Goal: Task Accomplishment & Management: Manage account settings

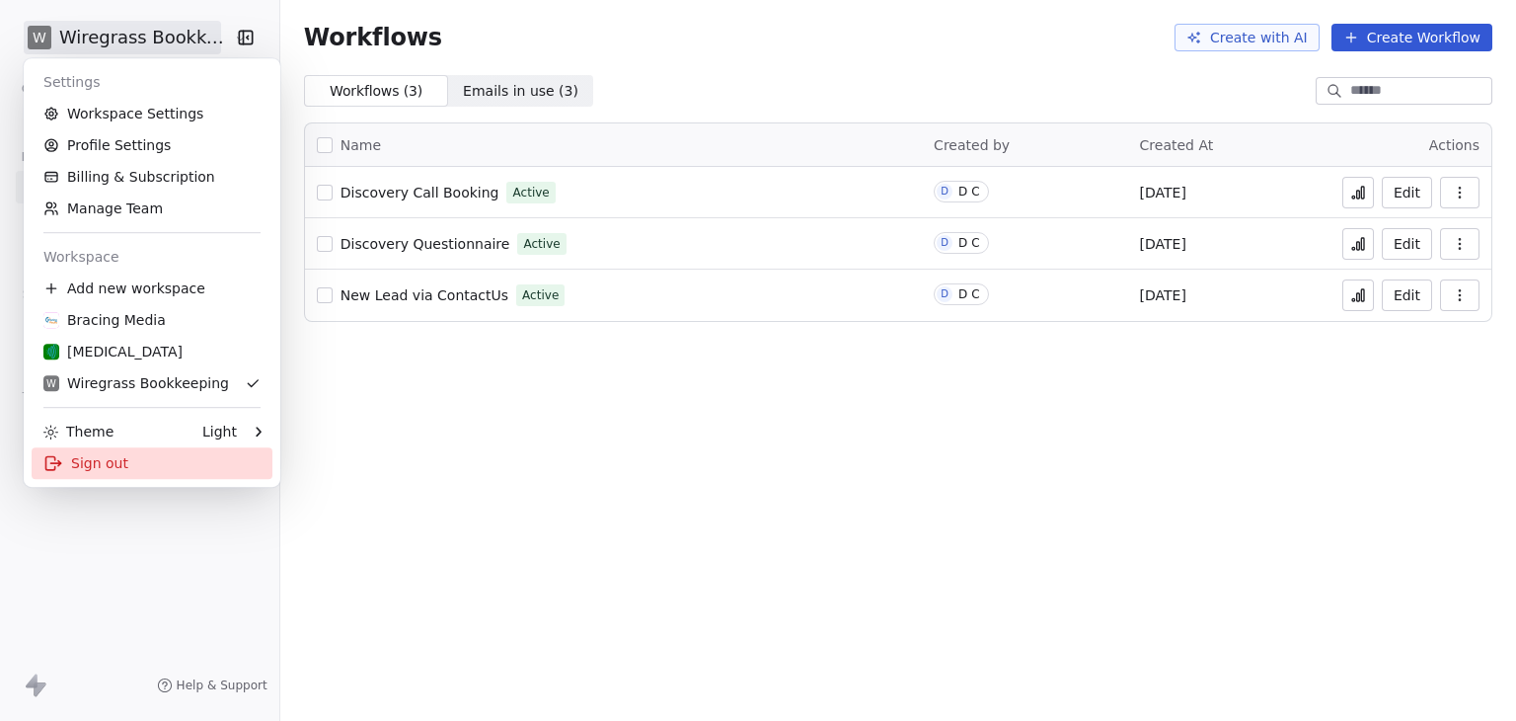
click at [128, 474] on div "Sign out" at bounding box center [152, 463] width 241 height 32
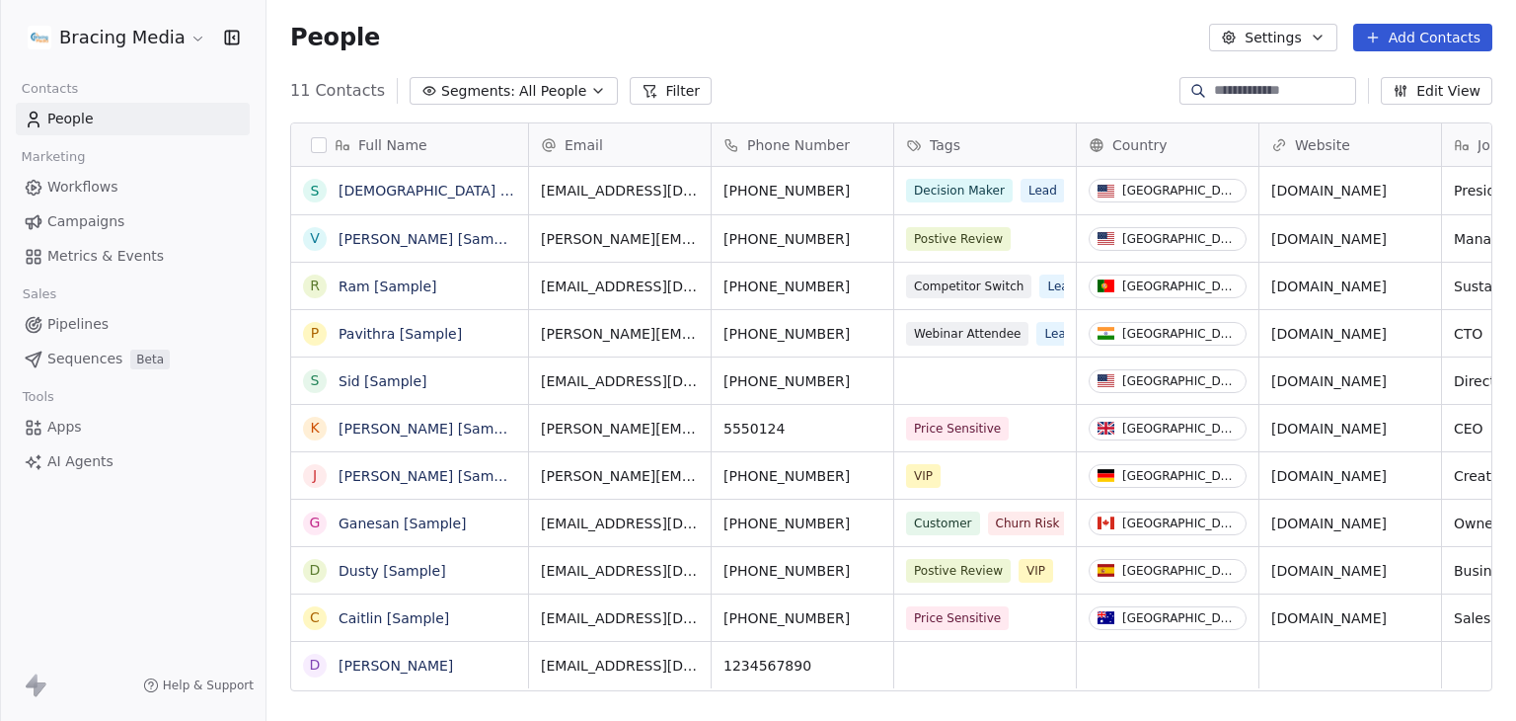
scroll to position [16, 16]
click at [136, 46] on html "Bracing Media Contacts People Marketing Workflows Campaigns Metrics & Events Sa…" at bounding box center [758, 360] width 1516 height 721
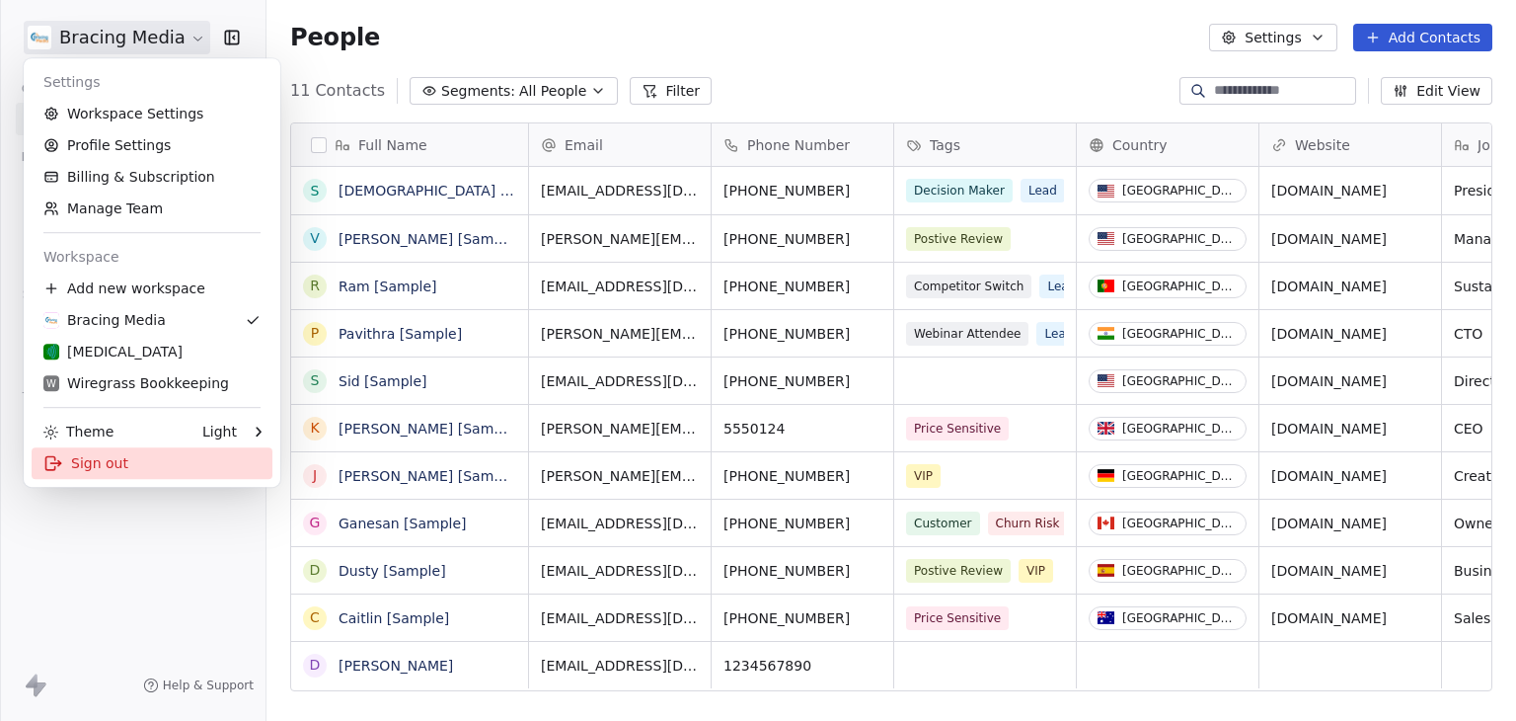
click at [84, 472] on div "Sign out" at bounding box center [152, 463] width 241 height 32
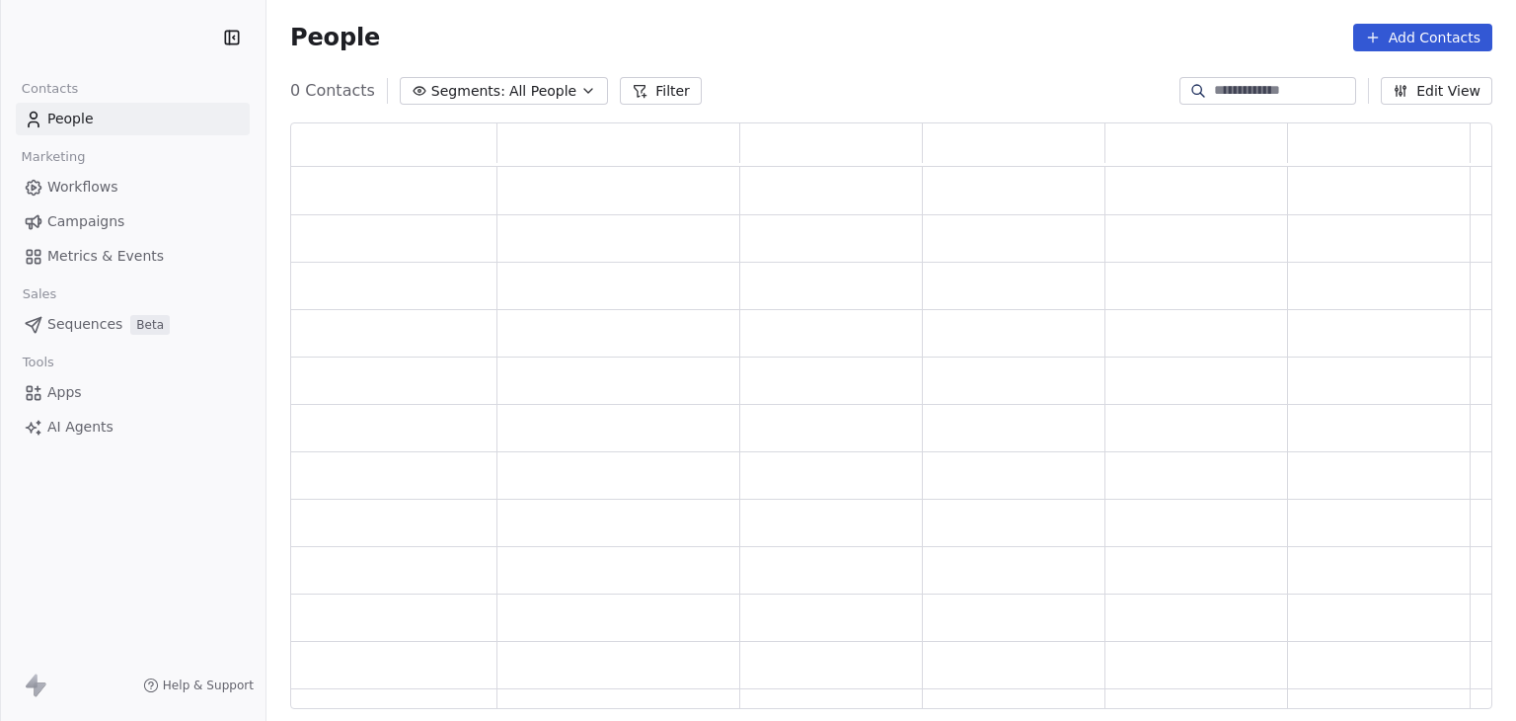
scroll to position [571, 1186]
